Goal: Check status: Check status

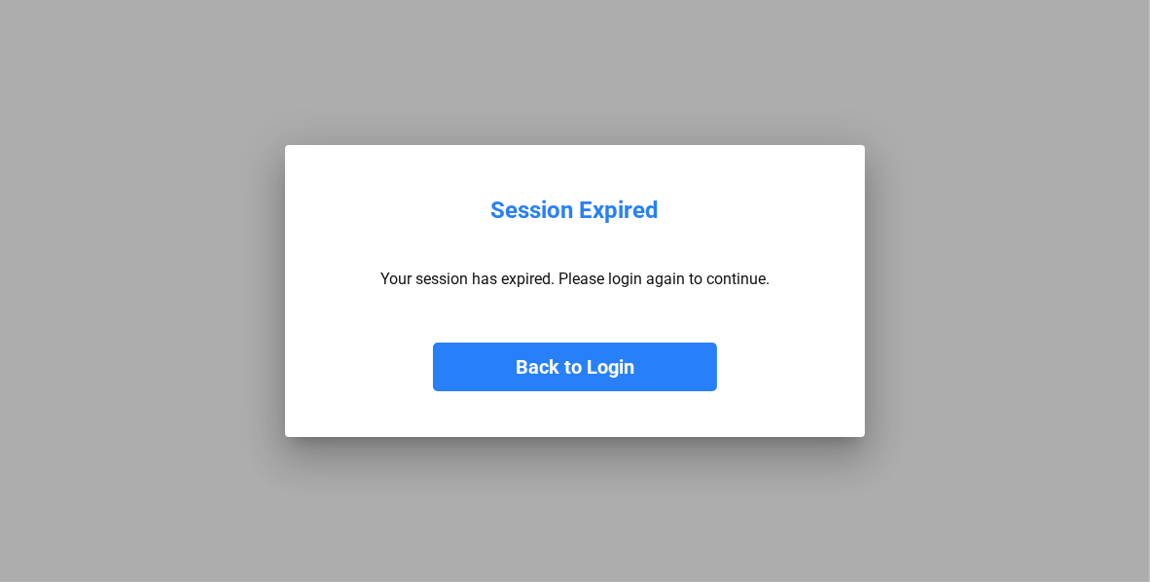
click at [635, 368] on button "Back to Login" at bounding box center [575, 366] width 284 height 49
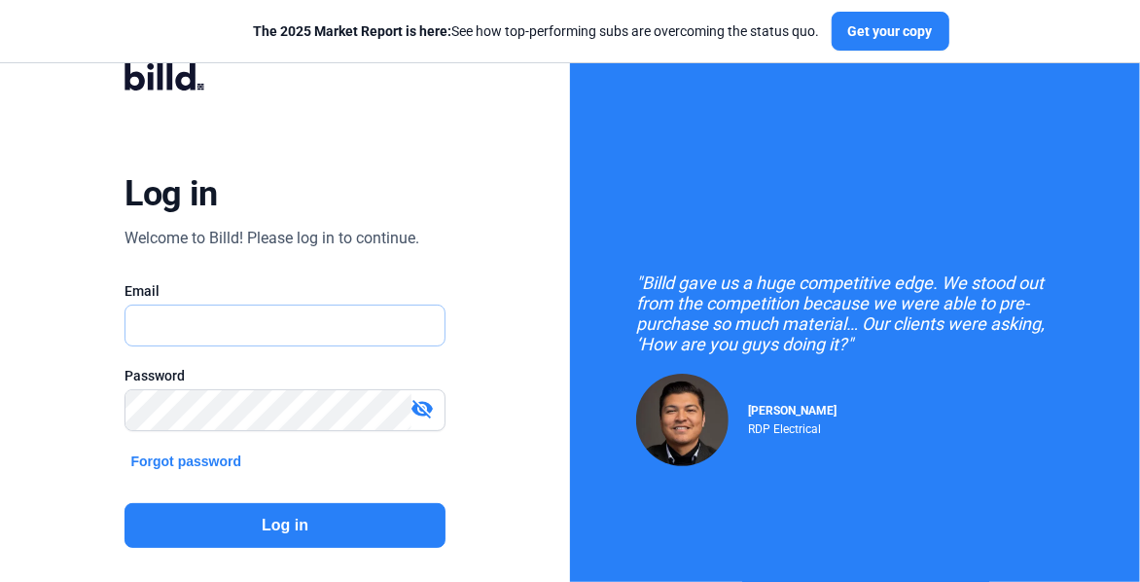
type input "[EMAIL_ADDRESS][DOMAIN_NAME]"
click at [351, 523] on button "Log in" at bounding box center [284, 525] width 320 height 45
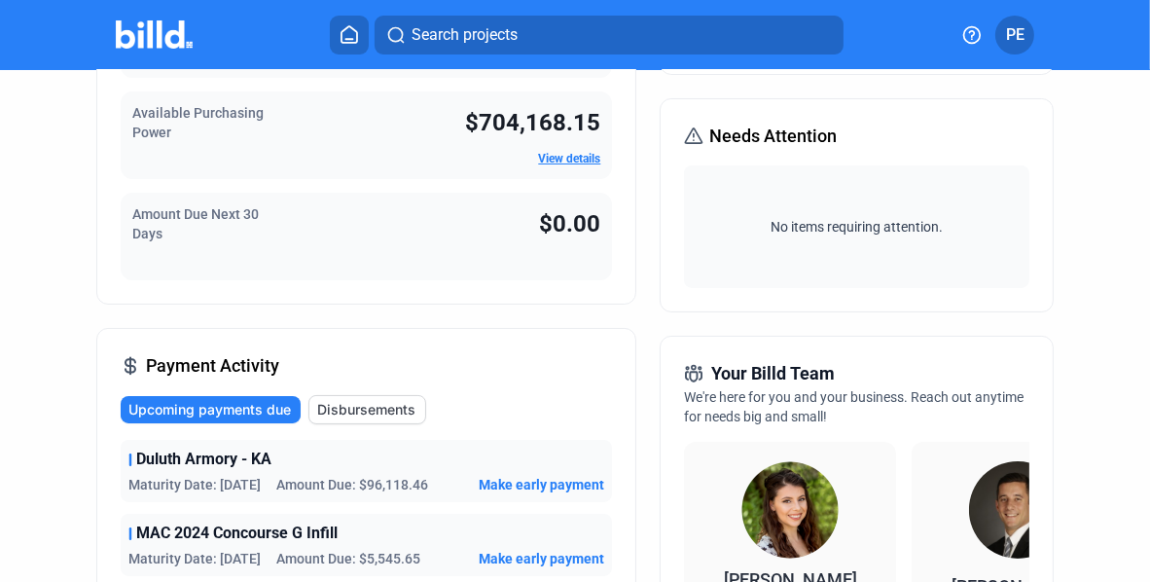
scroll to position [292, 0]
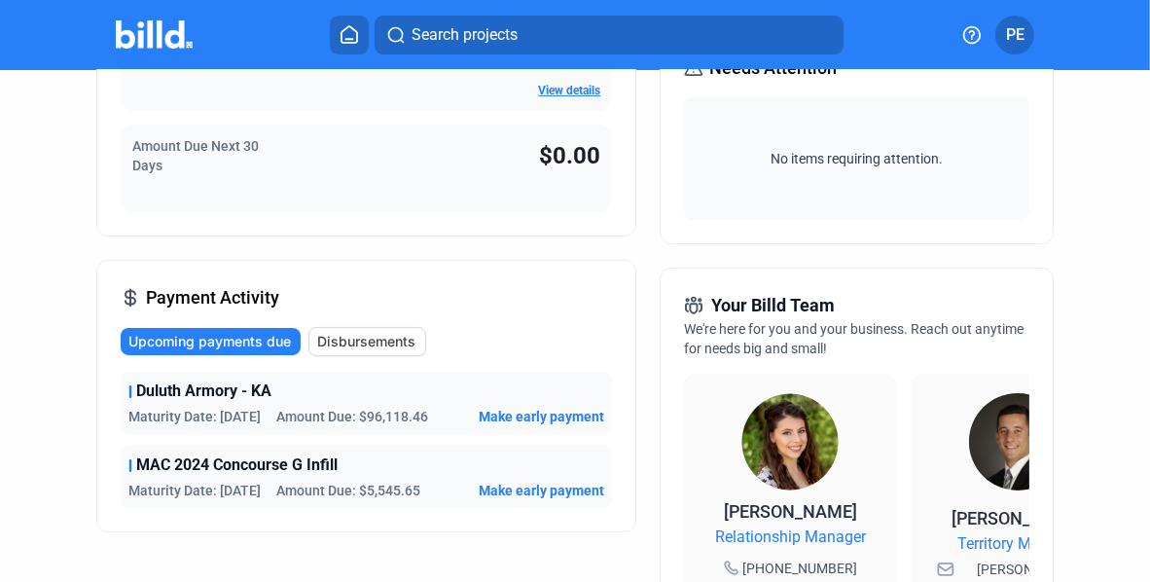
click at [395, 345] on span "Disbursements" at bounding box center [366, 341] width 98 height 19
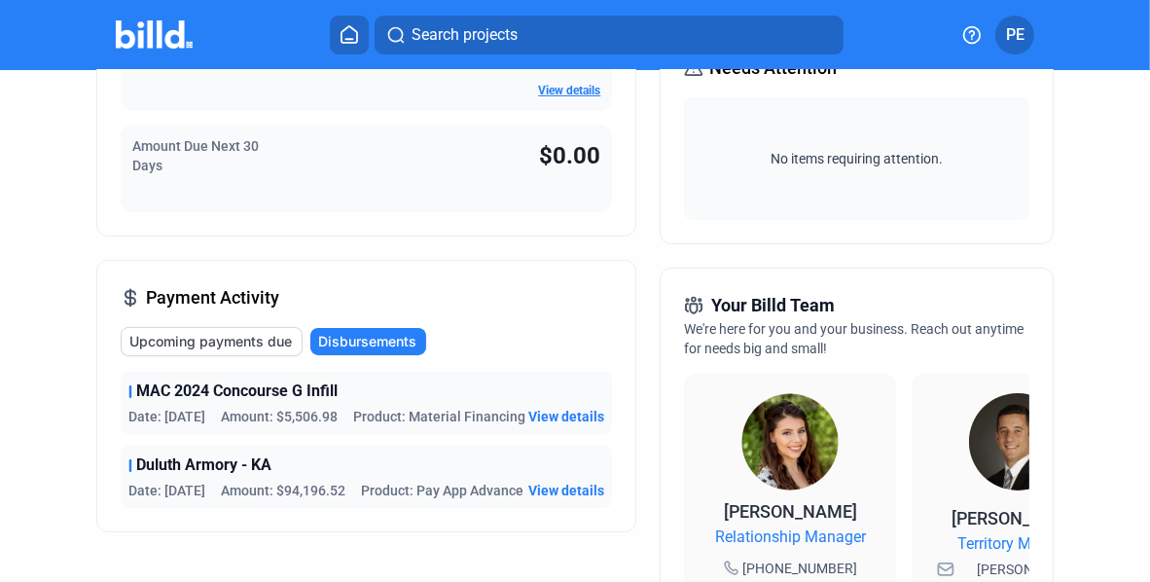
click at [253, 339] on span "Upcoming payments due" at bounding box center [210, 341] width 162 height 19
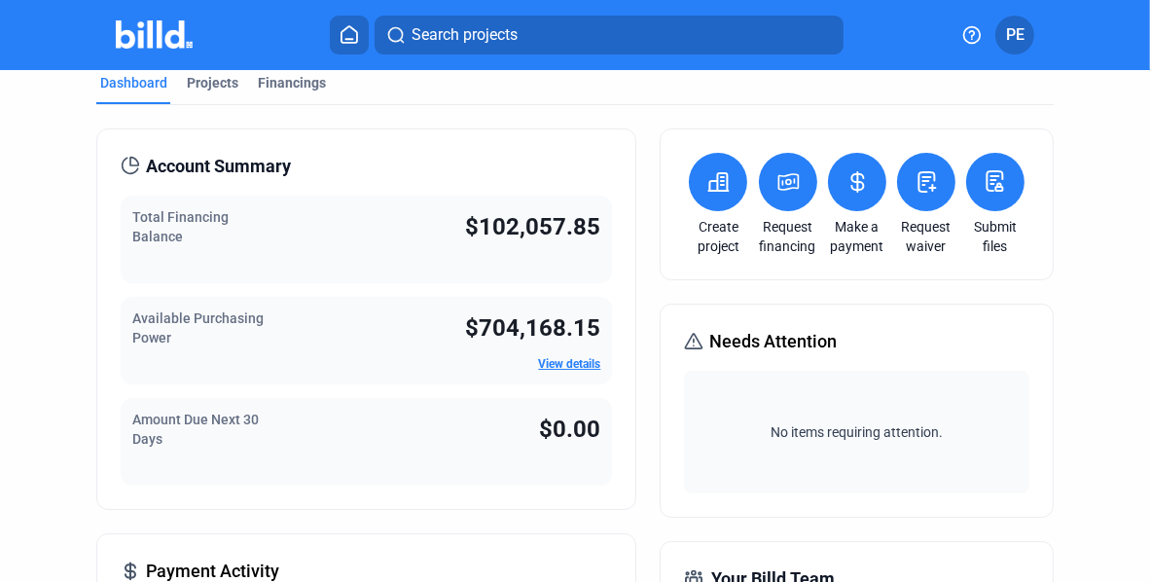
scroll to position [0, 0]
